Goal: Task Accomplishment & Management: Use online tool/utility

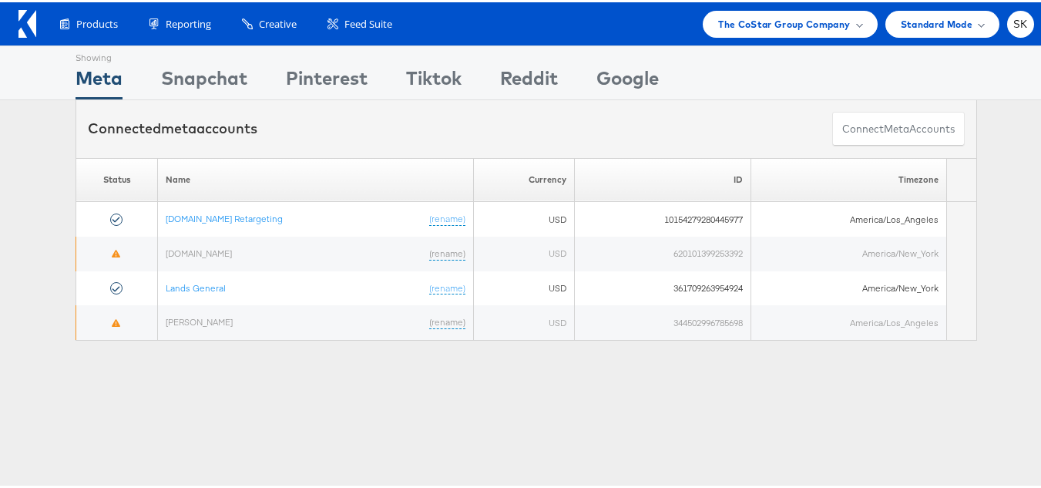
drag, startPoint x: 1012, startPoint y: 25, endPoint x: 990, endPoint y: 108, distance: 86.2
click at [1013, 26] on span "SK" at bounding box center [1020, 22] width 15 height 10
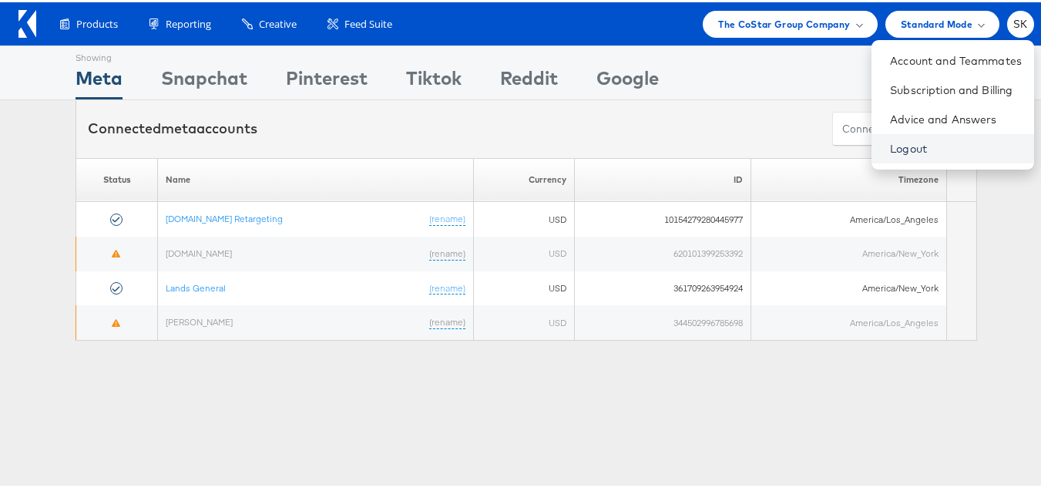
click at [902, 146] on link "Logout" at bounding box center [956, 146] width 132 height 15
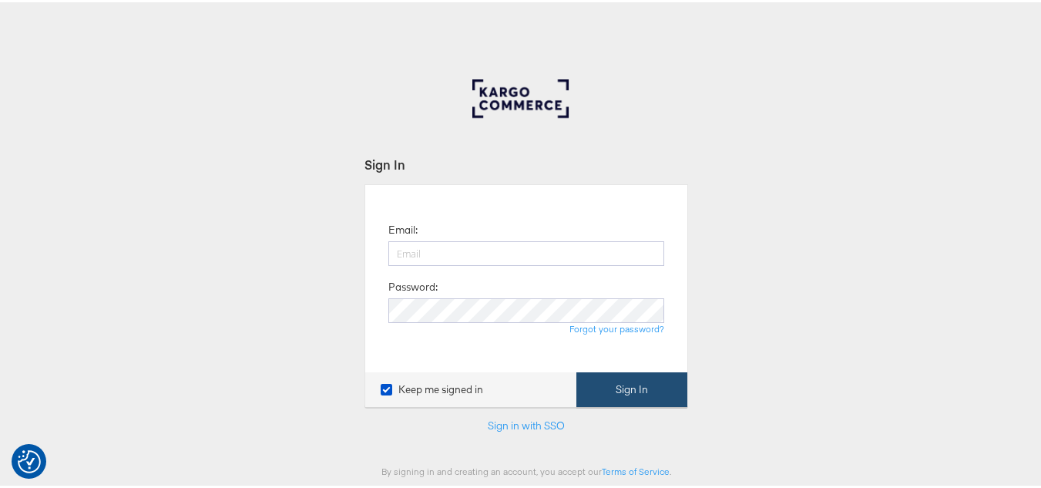
type input "[PERSON_NAME][EMAIL_ADDRESS][DOMAIN_NAME]"
click at [660, 385] on button "Sign In" at bounding box center [631, 387] width 111 height 35
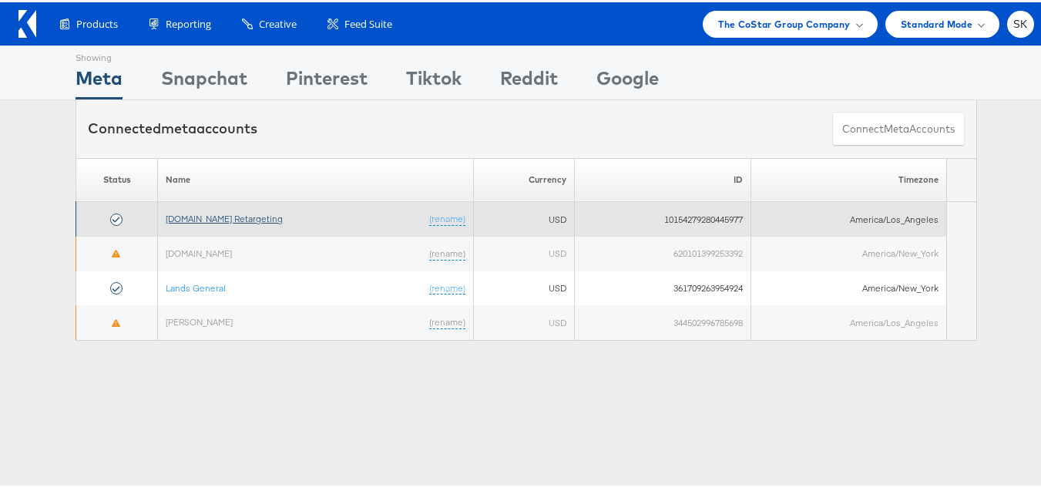
click at [248, 216] on link "[DOMAIN_NAME] Retargeting" at bounding box center [224, 216] width 117 height 12
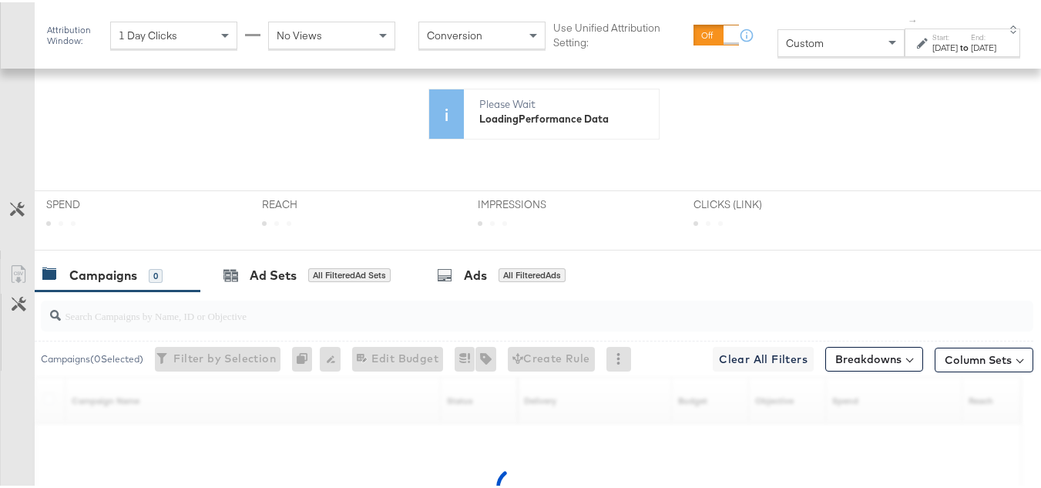
scroll to position [385, 0]
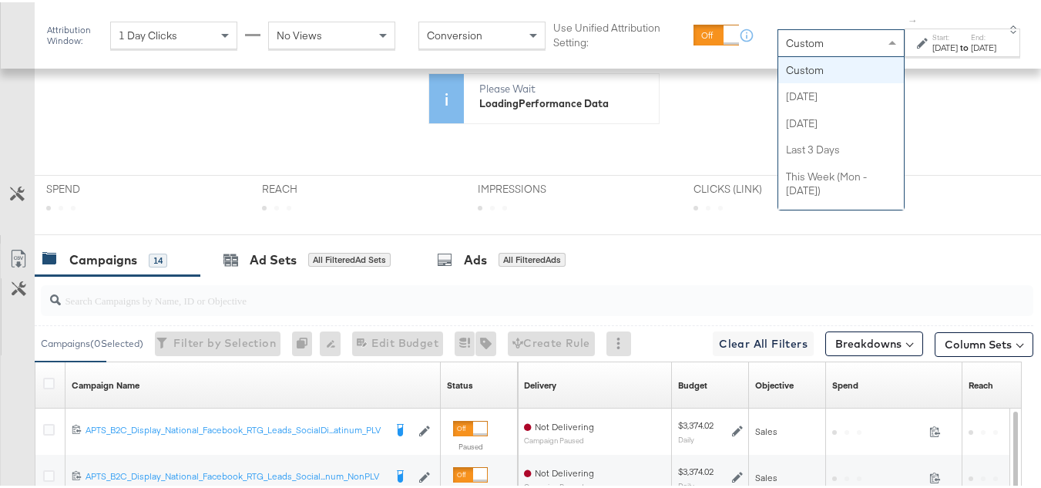
click at [785, 45] on div "Custom" at bounding box center [841, 41] width 126 height 26
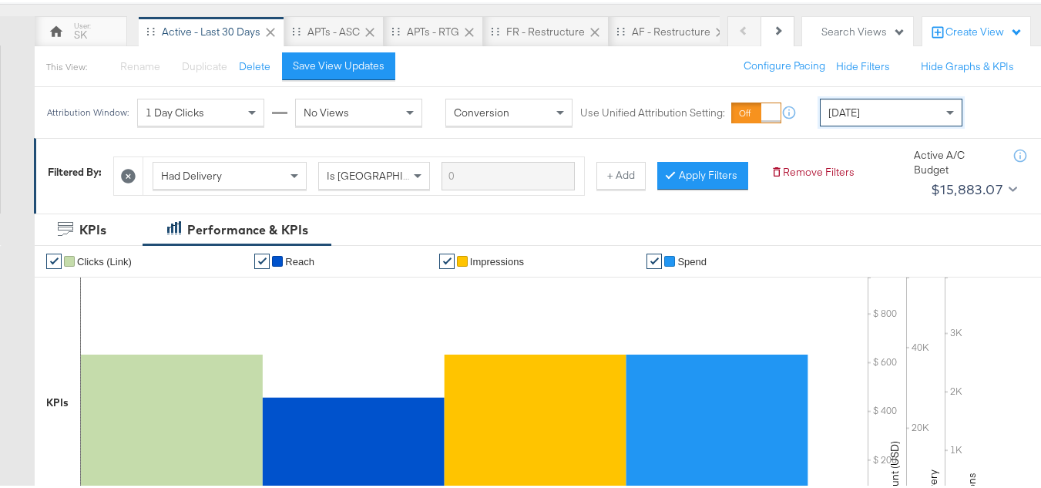
scroll to position [154, 0]
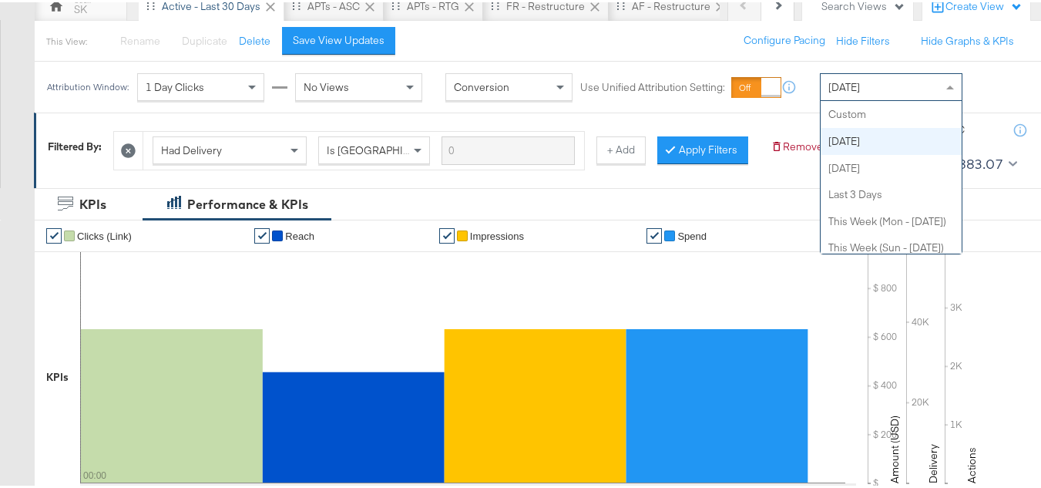
click at [889, 87] on div "[DATE]" at bounding box center [891, 85] width 141 height 26
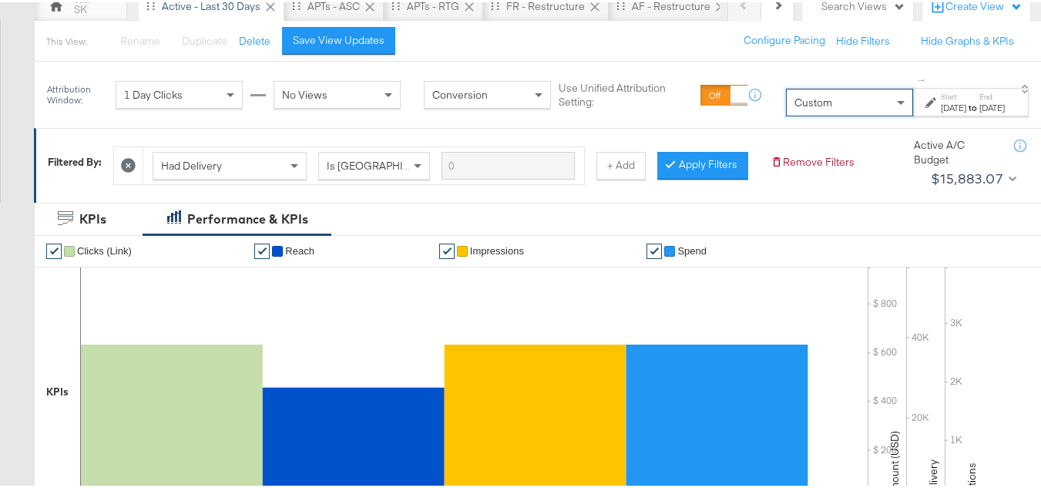
click at [980, 108] on div "Oct 2nd 2025" at bounding box center [992, 105] width 25 height 12
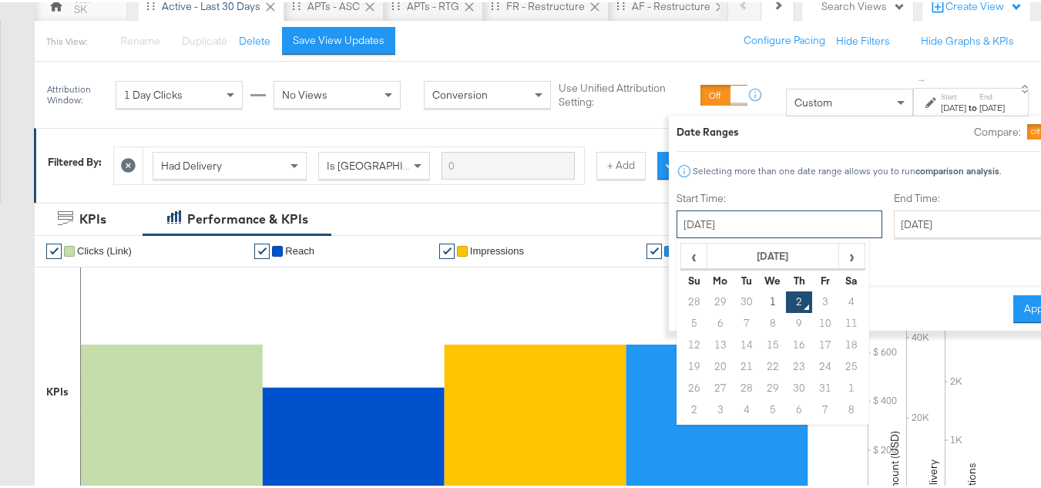
click at [718, 222] on input "October 2nd 2025" at bounding box center [780, 222] width 206 height 28
click at [760, 302] on td "1" at bounding box center [773, 300] width 26 height 22
type input "October 1st 2025"
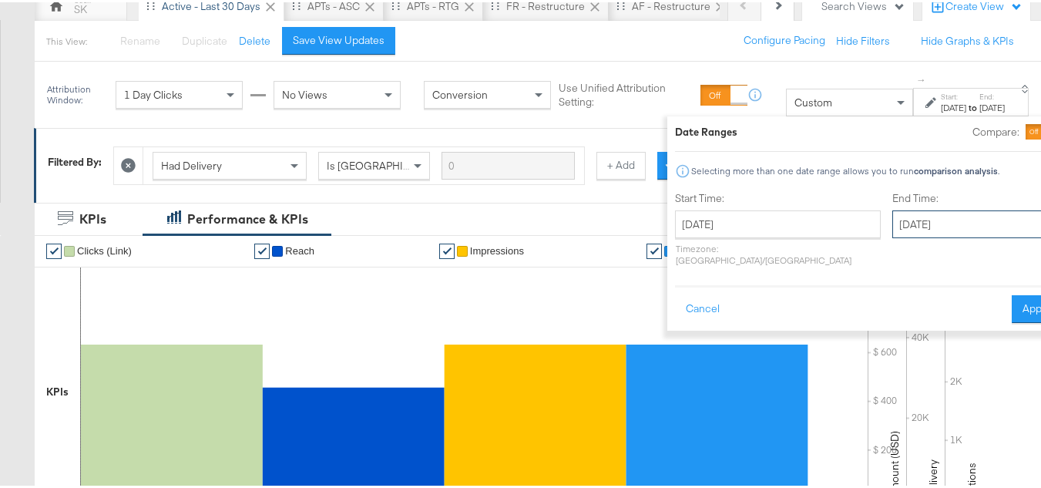
click at [892, 218] on input "October 2nd 2025" at bounding box center [973, 222] width 162 height 28
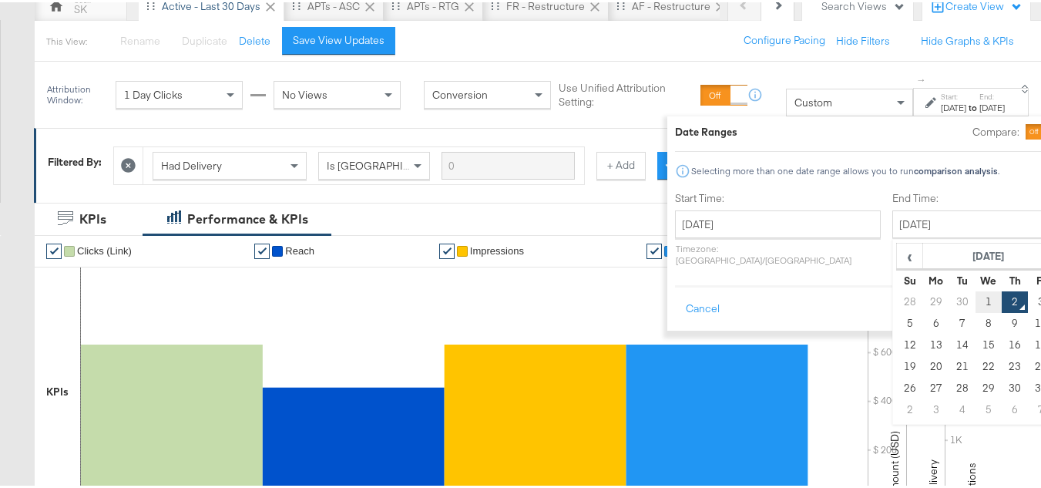
click at [976, 290] on td "1" at bounding box center [989, 300] width 26 height 22
type input "October 1st 2025"
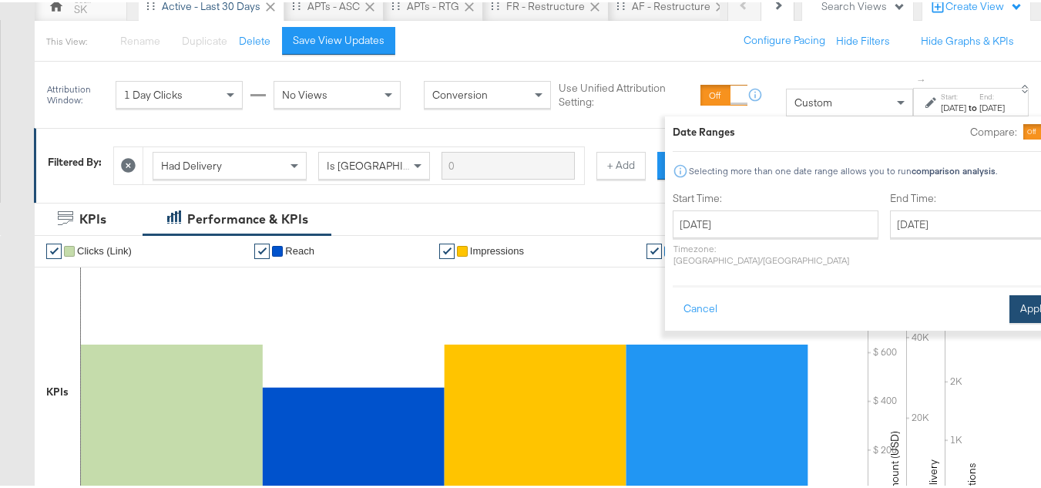
click at [1010, 293] on button "Apply" at bounding box center [1034, 307] width 49 height 28
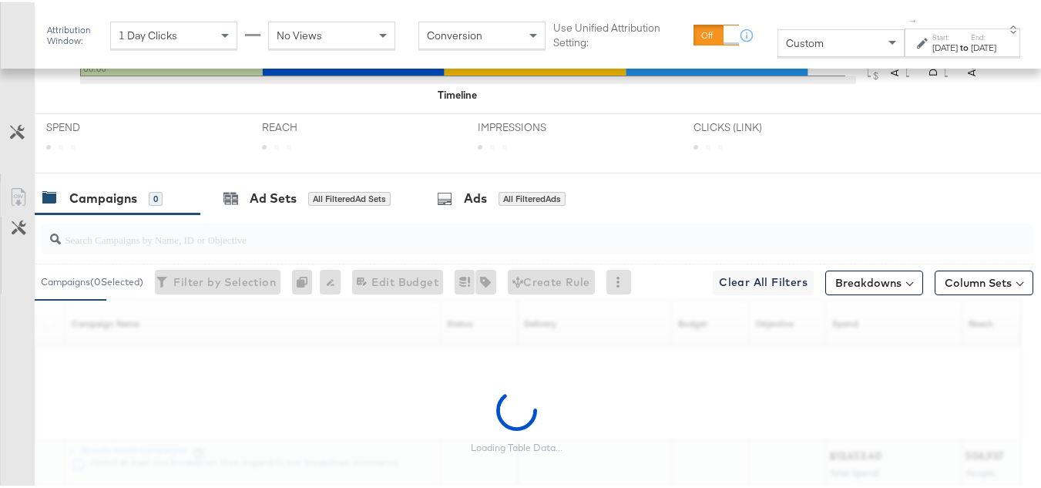
scroll to position [710, 0]
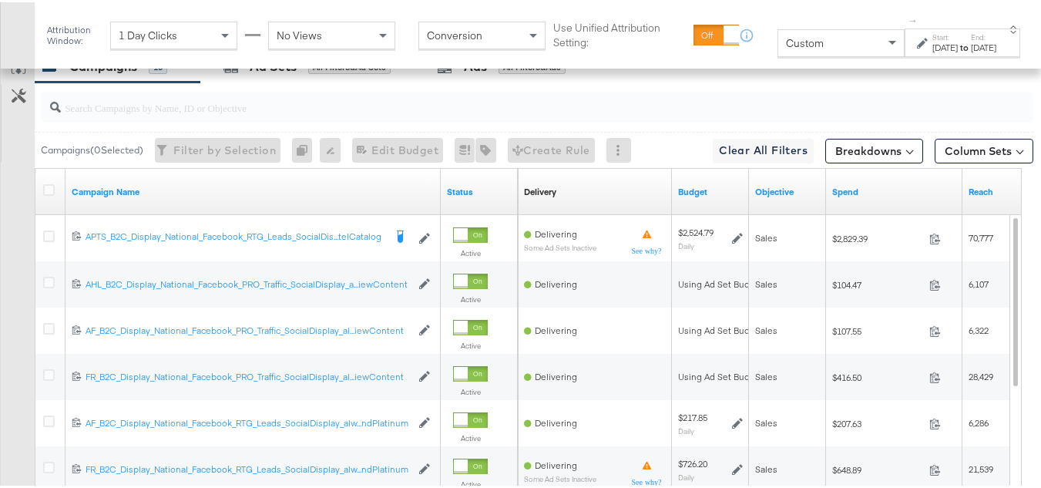
click at [240, 114] on input "search" at bounding box center [503, 99] width 885 height 30
paste input "APTS_B2C_Display_National_Facebook_RTG_Leads_SocialDisplay_Retargeting_Diamond_…"
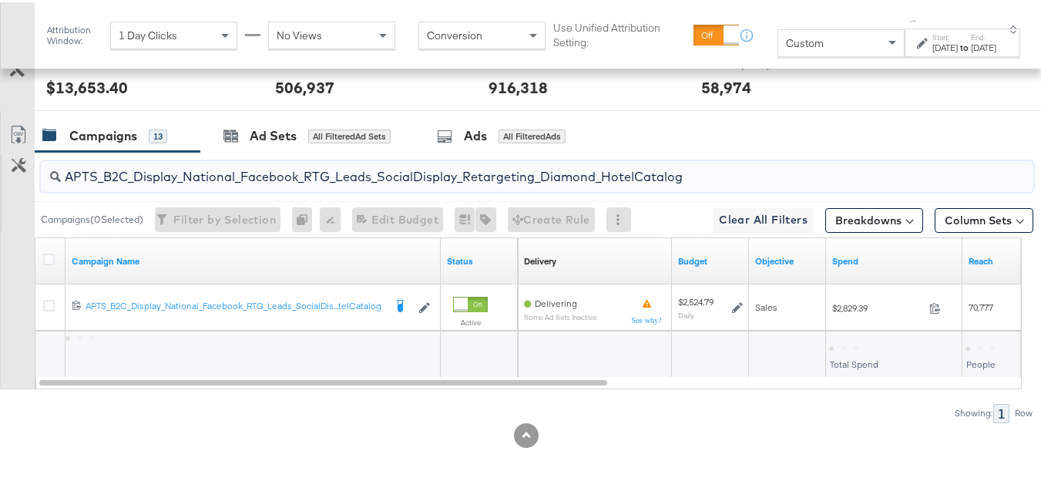
scroll to position [664, 0]
click at [206, 168] on input "APTS_B2C_Display_National_Facebook_RTG_Leads_SocialDisplay_Retargeting_Diamond_…" at bounding box center [503, 168] width 885 height 30
paste input "alwayson_Retargeting_DARE24_DiamondPlatinum"
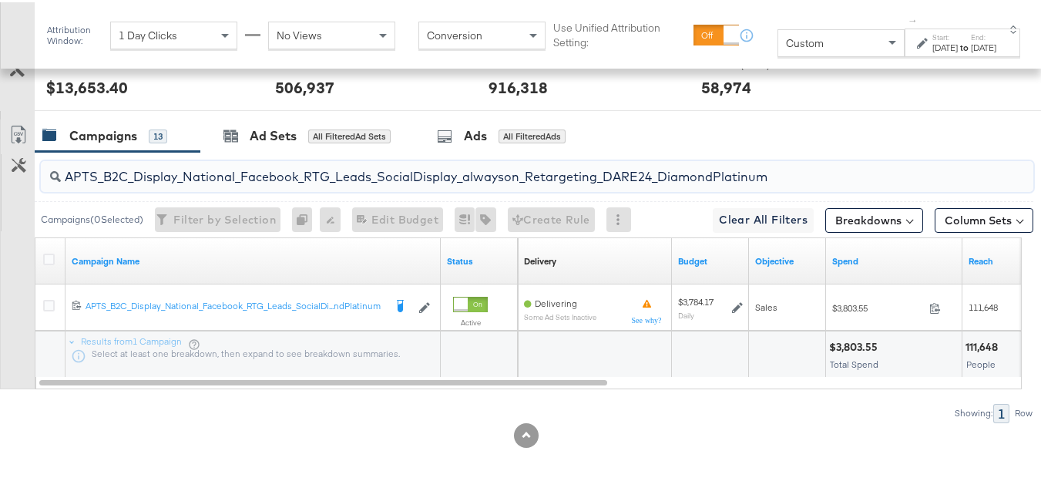
click at [214, 166] on input "APTS_B2C_Display_National_Facebook_RTG_Leads_SocialDisplay_alwayson_Retargeting…" at bounding box center [503, 168] width 885 height 30
paste input "FR_B2C_Display_National_Facebook_RTG_Leads_SocialDisplay_alwayson_Retargeting_FR"
click at [181, 163] on input "FR_B2C_Display_National_Facebook_RTG_Leads_SocialDisplay_alwayson_Retargeting_F…" at bounding box center [503, 168] width 885 height 30
paste input "AF_B2C_Display_National_Facebook_RTG_Leads_SocialDisplay_alwayson_Retargeting_AF"
click at [230, 166] on input "AF_B2C_Display_National_Facebook_RTG_Leads_SocialDisplay_alwayson_Retargeting_A…" at bounding box center [503, 168] width 885 height 30
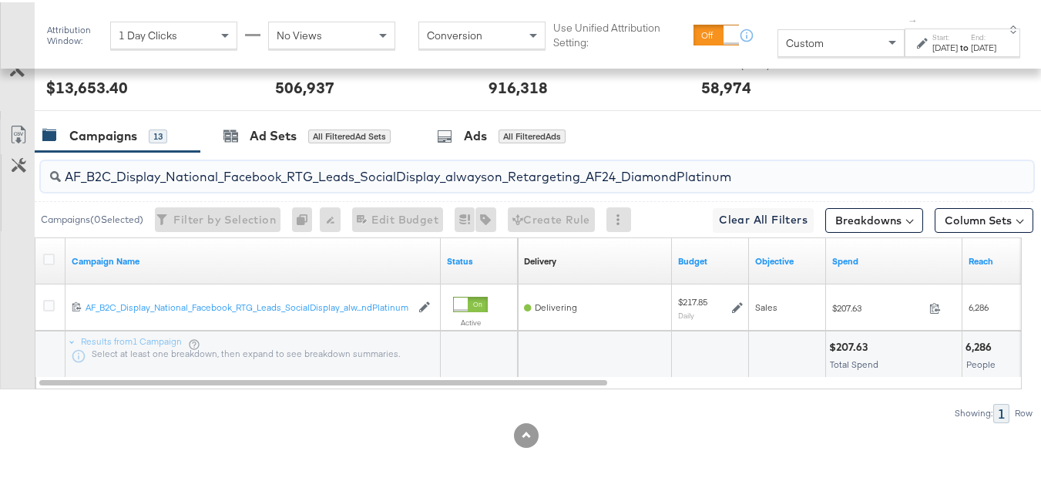
paste input "HL_B2C_Display_National_Facebook_RTG_Leads_SocialDisplay_alwayson_Retargeting_A…"
click at [224, 175] on input "AHL_B2C_Display_National_Facebook_RTG_Leads_SocialDisplay_alwayson_Retargeting_…" at bounding box center [503, 168] width 885 height 30
paste input "PTS_B2C_Display_National_Facebook_PRO_Traffic_SocialDisplay_alwayson_ASC_DARE24…"
click at [237, 166] on input "APTS_B2C_Display_National_Facebook_PRO_Traffic_SocialDisplay_alwayson_ASC_DARE2…" at bounding box center [503, 168] width 885 height 30
paste input "Leads_SocialDisplay_alwayson_ASC_DARE24_Purchase"
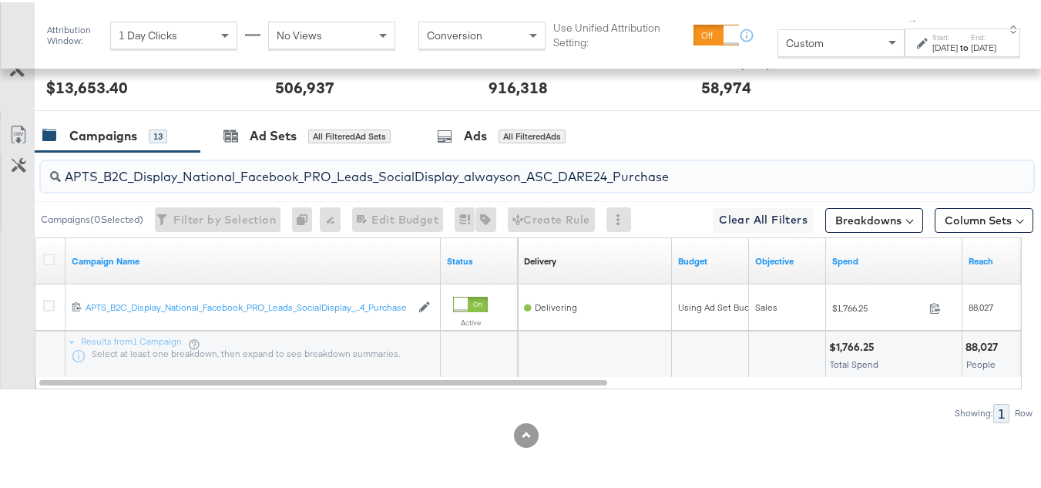
click at [193, 159] on input "APTS_B2C_Display_National_Facebook_PRO_Leads_SocialDisplay_alwayson_ASC_DARE24_…" at bounding box center [503, 168] width 885 height 30
paste input "F_B2C_Display_National_Facebook_PRO_Traffic_SocialDisplay_alwayson_ASC_AF24_Vie…"
click at [180, 161] on input "AF_B2C_Display_National_Facebook_PRO_Traffic_SocialDisplay_alwayson_ASC_AF24_Vi…" at bounding box center [503, 168] width 885 height 30
paste input "FR_B2C_Display_National_Facebook_PRO_Traffic_SocialDisplay_alwayson_ASC_FR"
click at [193, 185] on div "FR_B2C_Display_National_Facebook_PRO_Traffic_SocialDisplay_alwayson_ASC_FR24_Vi…" at bounding box center [537, 174] width 993 height 31
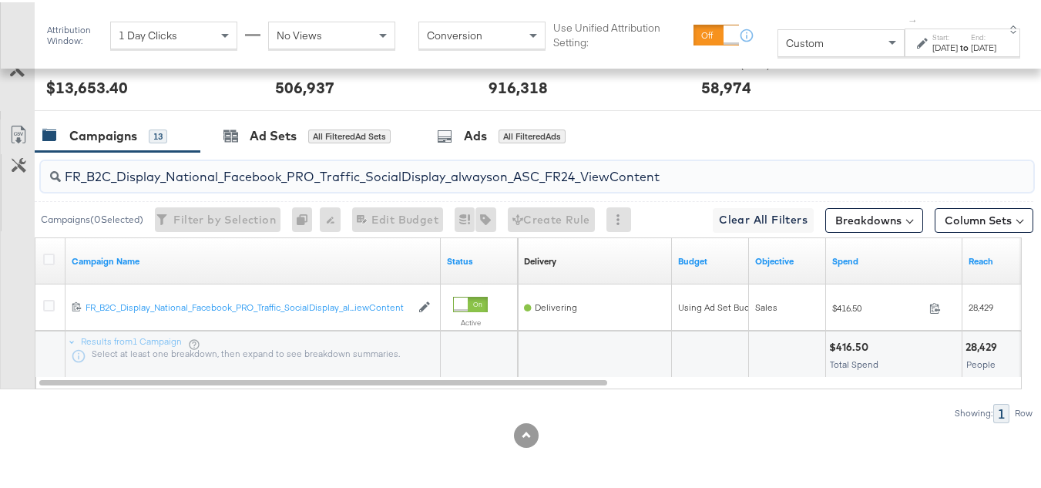
click at [195, 166] on input "FR_B2C_Display_National_Facebook_PRO_Traffic_SocialDisplay_alwayson_ASC_FR24_Vi…" at bounding box center [503, 168] width 885 height 30
paste input "AHL_B2C_Display_National_Facebook_PRO_Traffic_SocialDisplay_alwayson_ASC_AHL"
type input "AHL_B2C_Display_National_Facebook_PRO_Traffic_SocialDisplay_alwayson_ASC_AHL24_…"
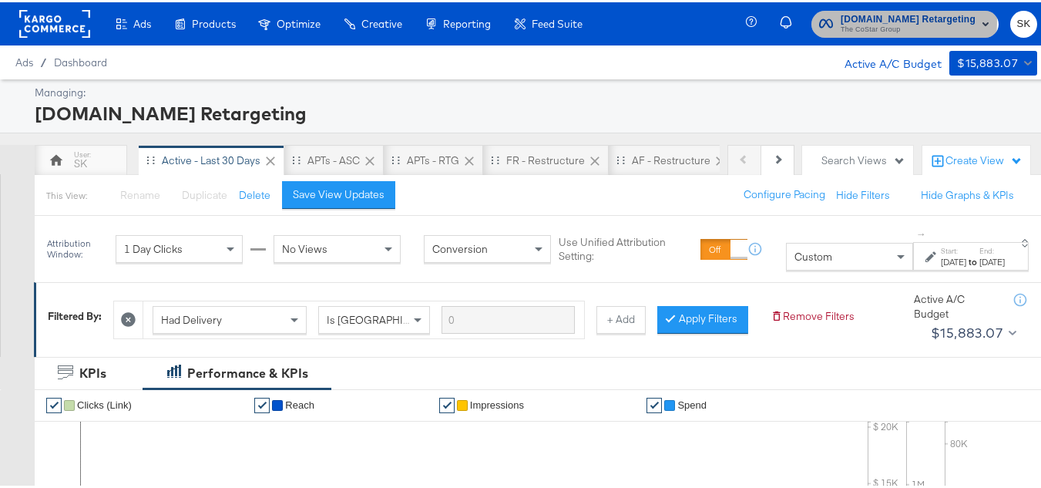
click at [845, 18] on span "Apartments.com Retargeting" at bounding box center [908, 17] width 135 height 16
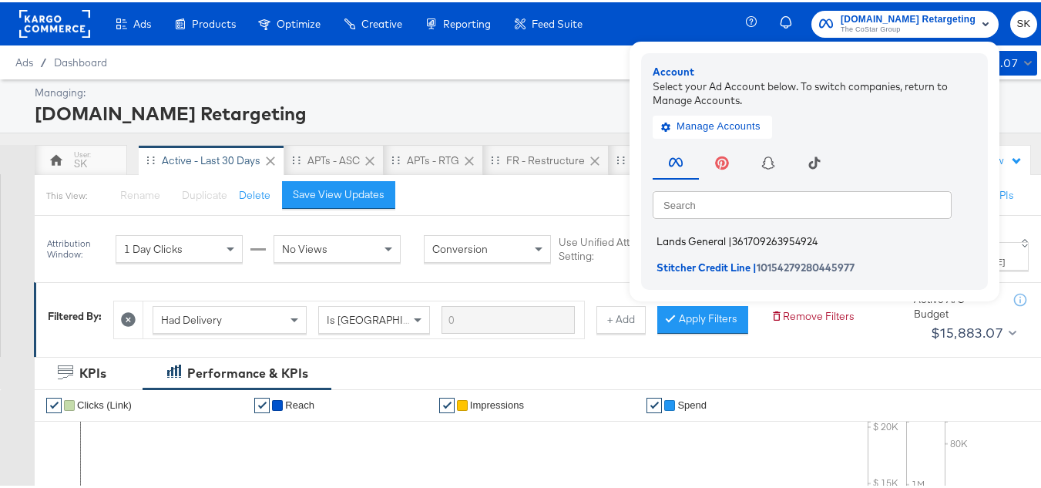
click at [694, 240] on span "Lands General" at bounding box center [691, 239] width 69 height 12
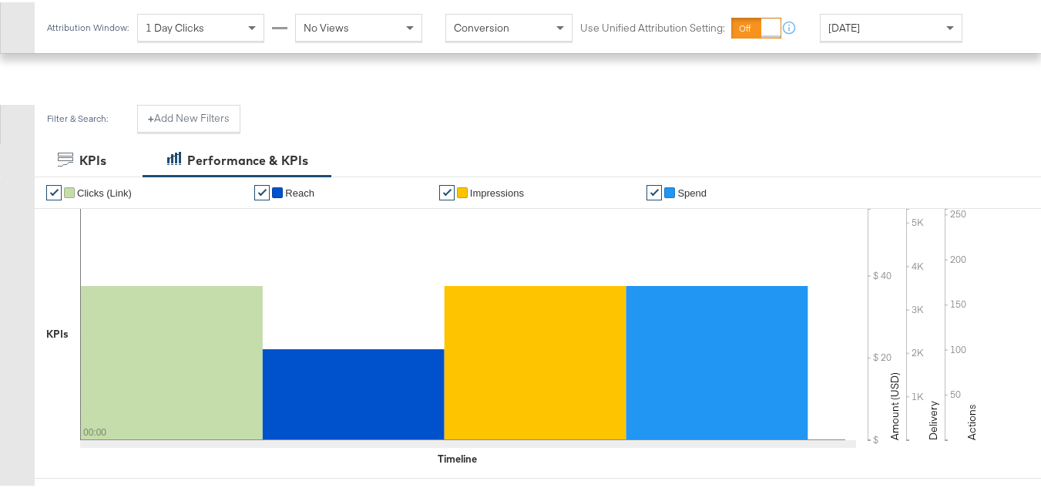
scroll to position [308, 0]
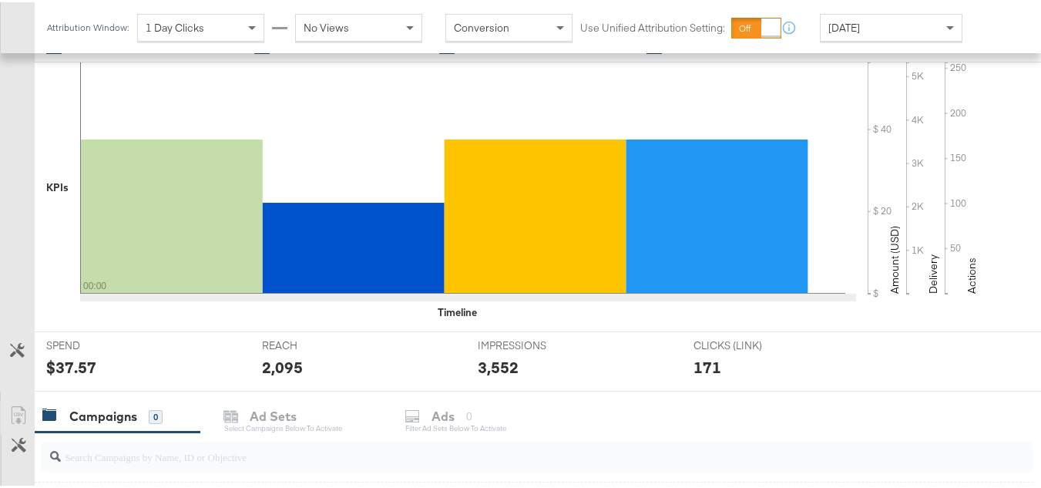
click at [854, 30] on span "[DATE]" at bounding box center [845, 25] width 32 height 14
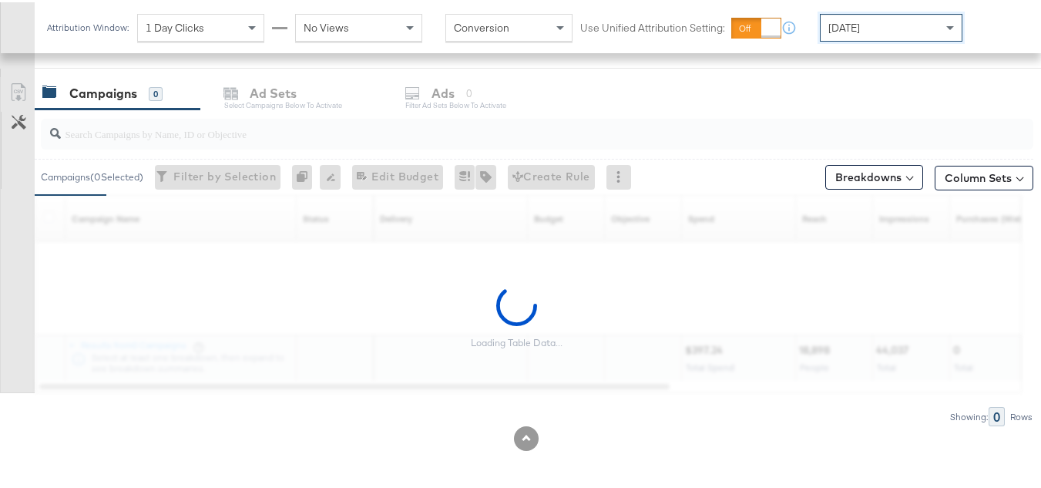
scroll to position [635, 0]
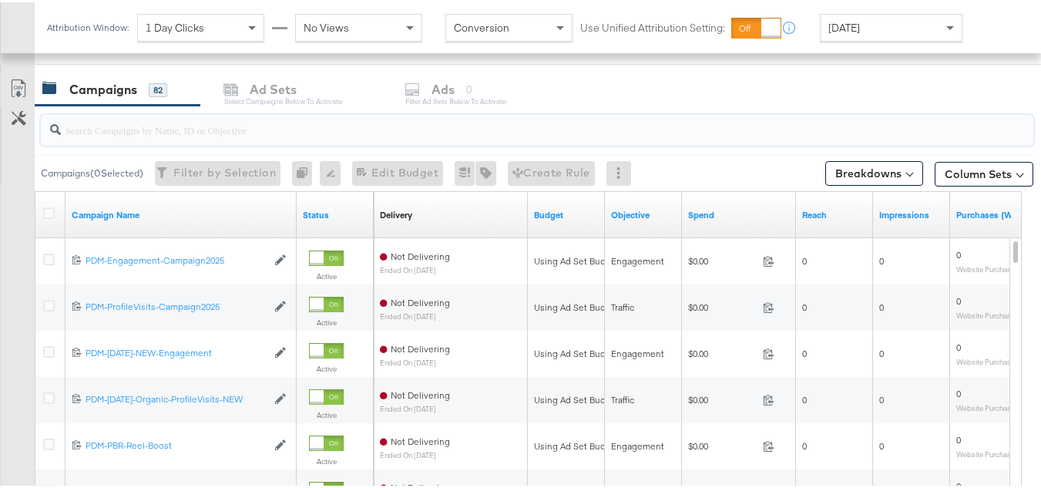
click at [206, 124] on input "search" at bounding box center [503, 121] width 885 height 30
paste input "B2C_LAND_KC_RT_Sig_24"
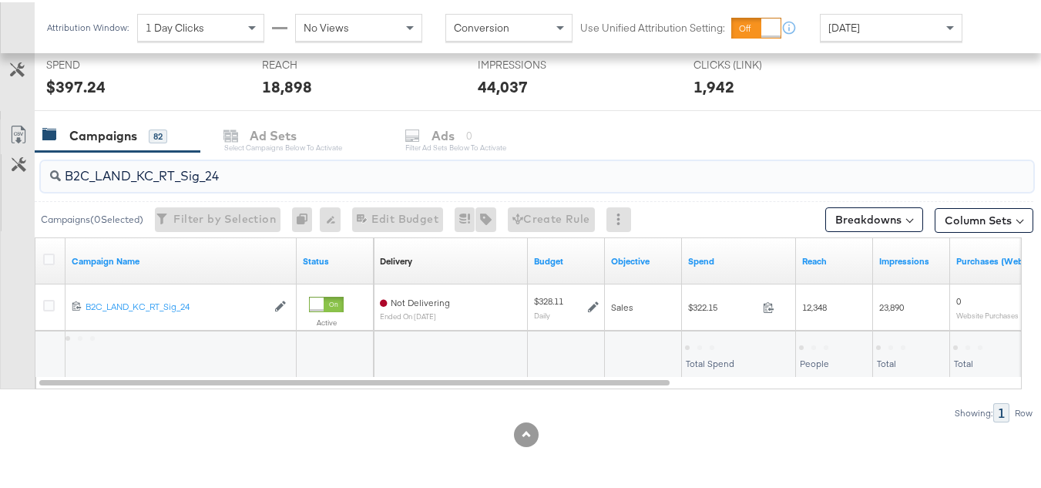
scroll to position [589, 0]
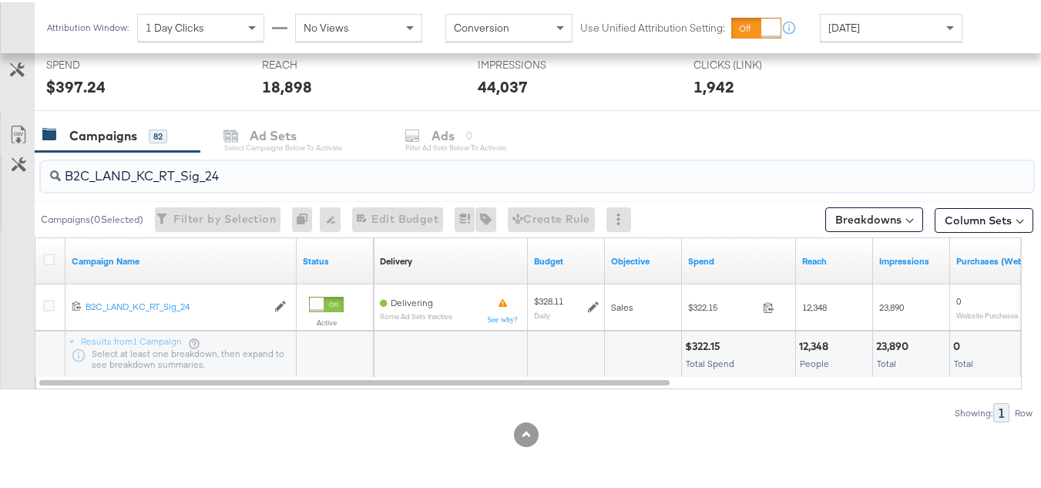
click at [157, 162] on input "B2C_LAND_KC_RT_Sig_24" at bounding box center [503, 168] width 885 height 30
paste input "B_Ecommerce_KC_Retargeting_LW&LOA_Traffic"
click at [180, 169] on input "B2B_Ecommerce_KC_Retargeting_LW&LOA_Traffic" at bounding box center [503, 168] width 885 height 30
paste input "KC_Retargeting_Prospects & Clients_Conversions"
click at [189, 165] on input "B2B_KC_Retargeting_Prospects & Clients_Conversions" at bounding box center [503, 168] width 885 height 30
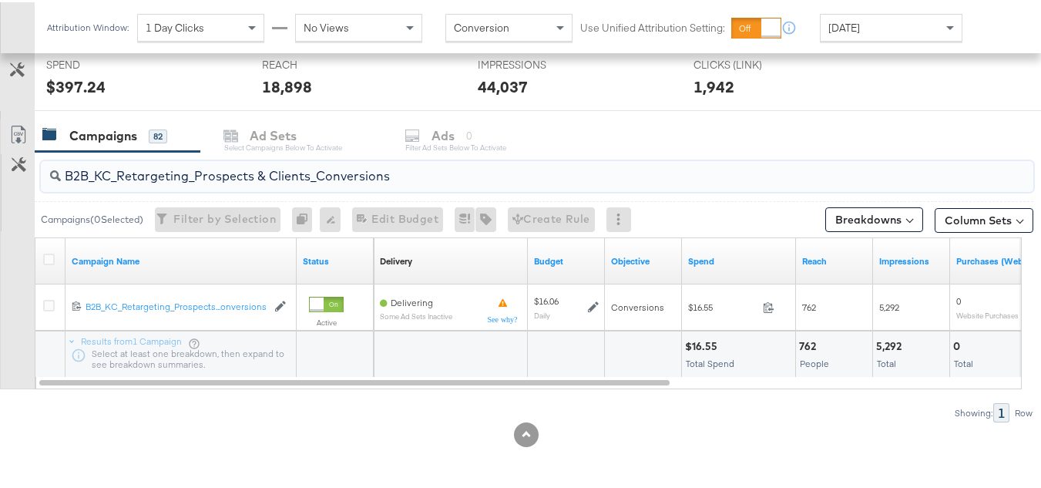
paste input "C_LAND_KC_Pros_Sig"
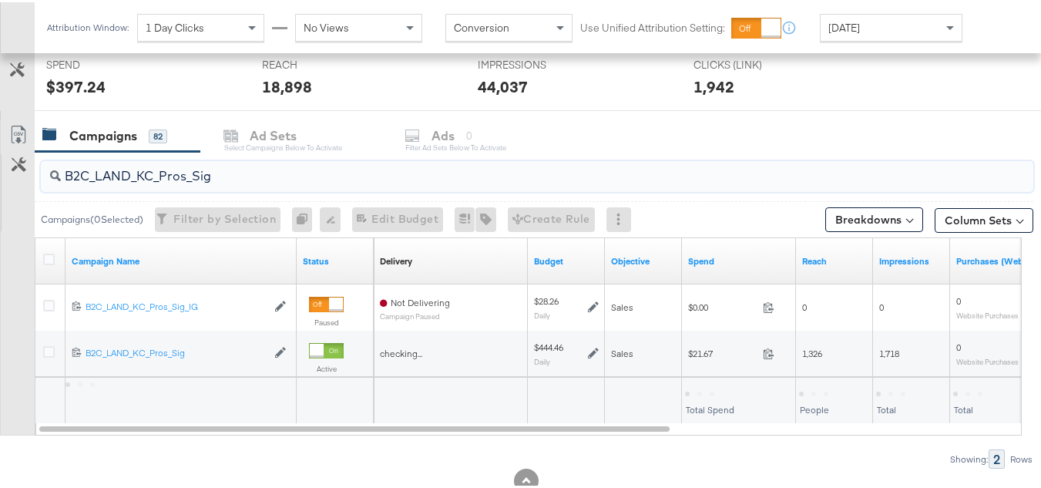
scroll to position [635, 0]
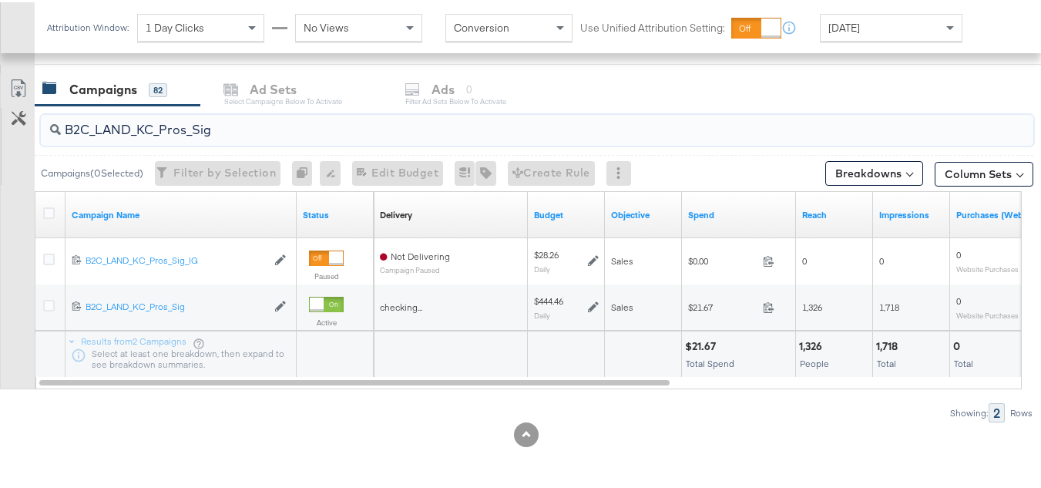
type input "B2C_LAND_KC_Pros_Sig"
click at [842, 31] on span "[DATE]" at bounding box center [845, 25] width 32 height 14
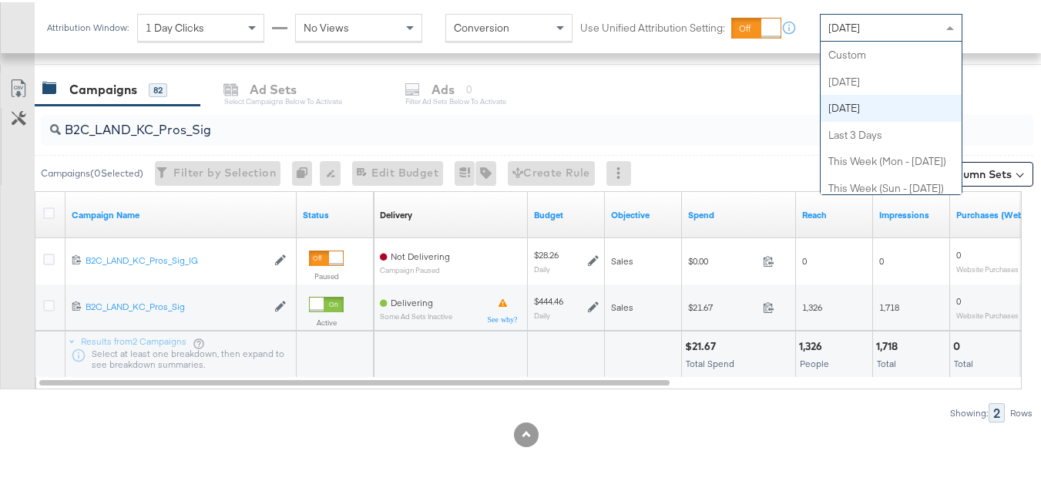
scroll to position [53, 0]
click at [626, 345] on div at bounding box center [646, 349] width 66 height 15
